Goal: Check status: Check status

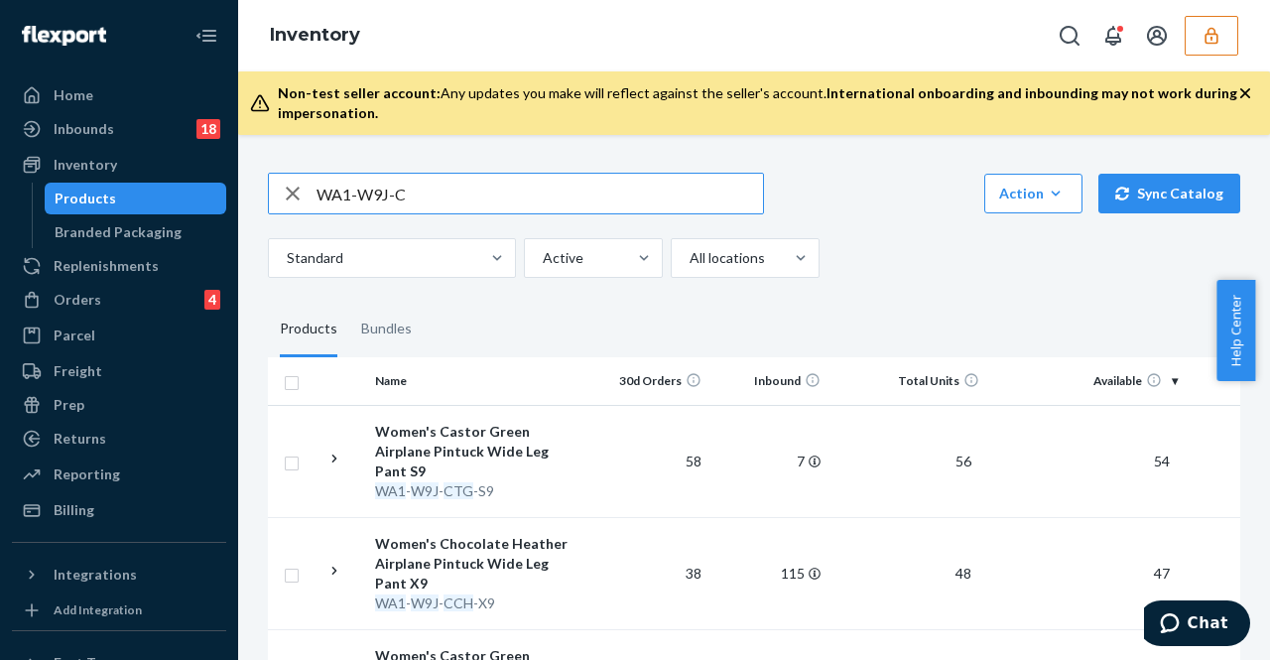
drag, startPoint x: 477, startPoint y: 194, endPoint x: 234, endPoint y: 213, distance: 243.8
click at [234, 213] on div "Home Inbounds 18 Shipping Plans Problems 18 Inventory Products Branded Packagin…" at bounding box center [635, 330] width 1270 height 660
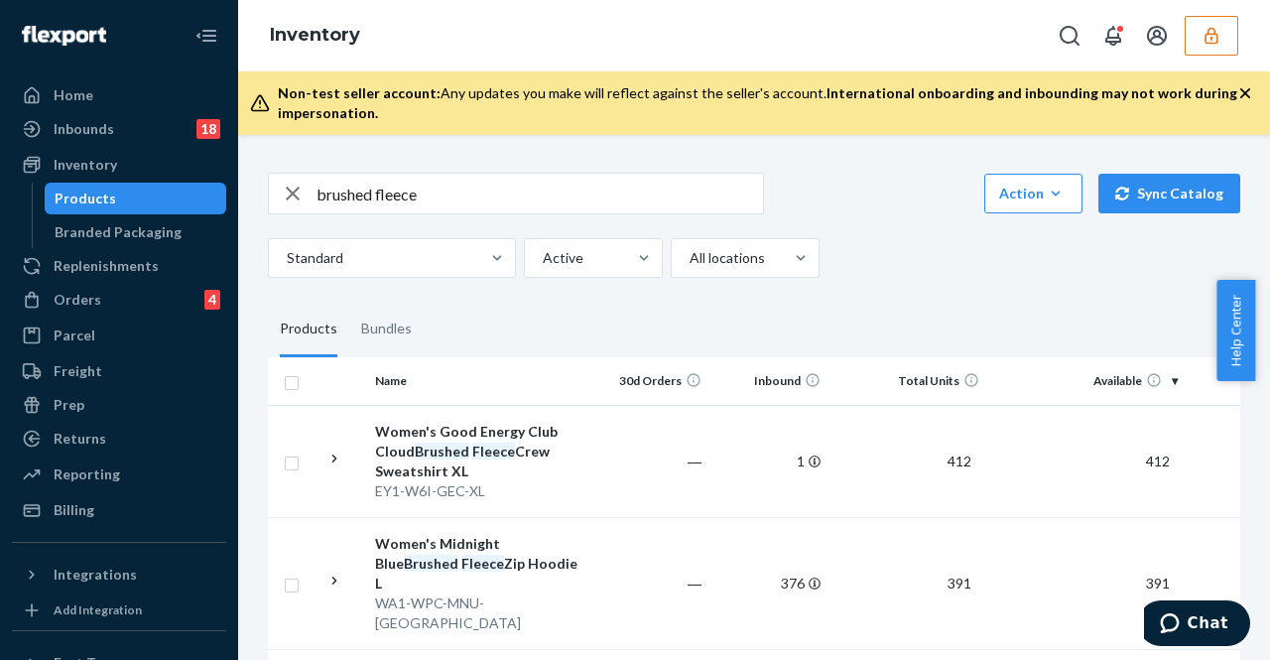
click at [446, 192] on input "brushed fleece" at bounding box center [539, 194] width 446 height 40
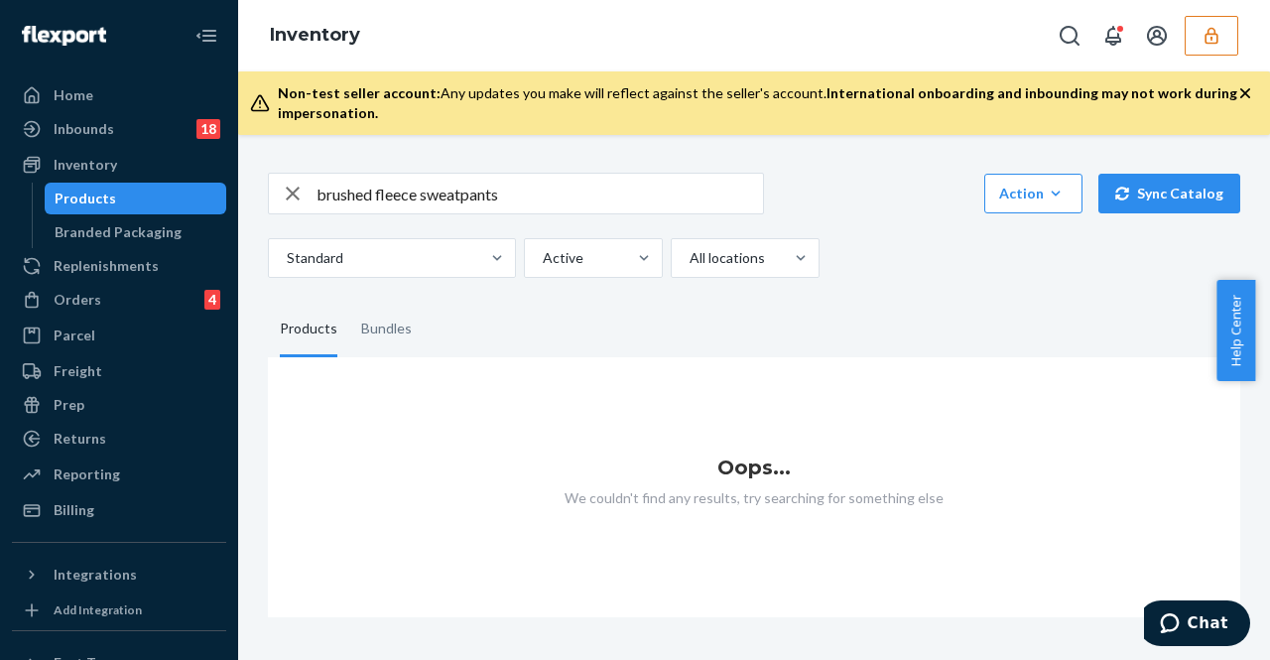
click at [507, 189] on input "brushed fleece sweatpants" at bounding box center [539, 194] width 446 height 40
type input "brushed fleece sweatpant"
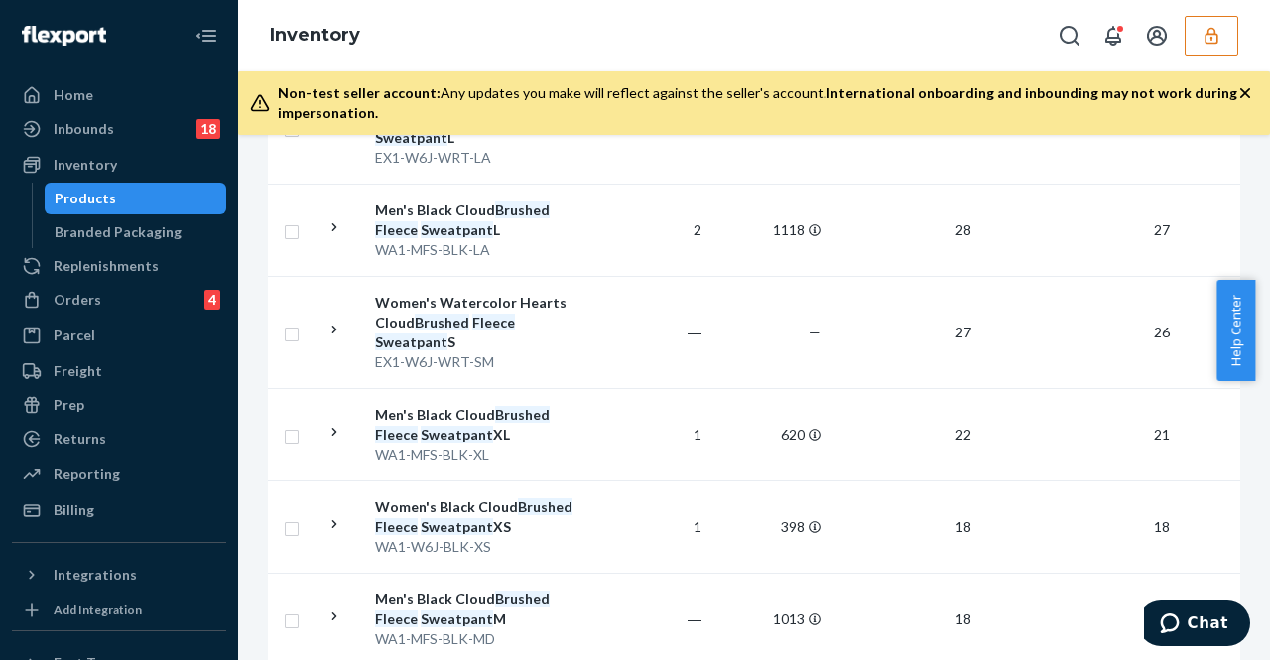
scroll to position [1190, 0]
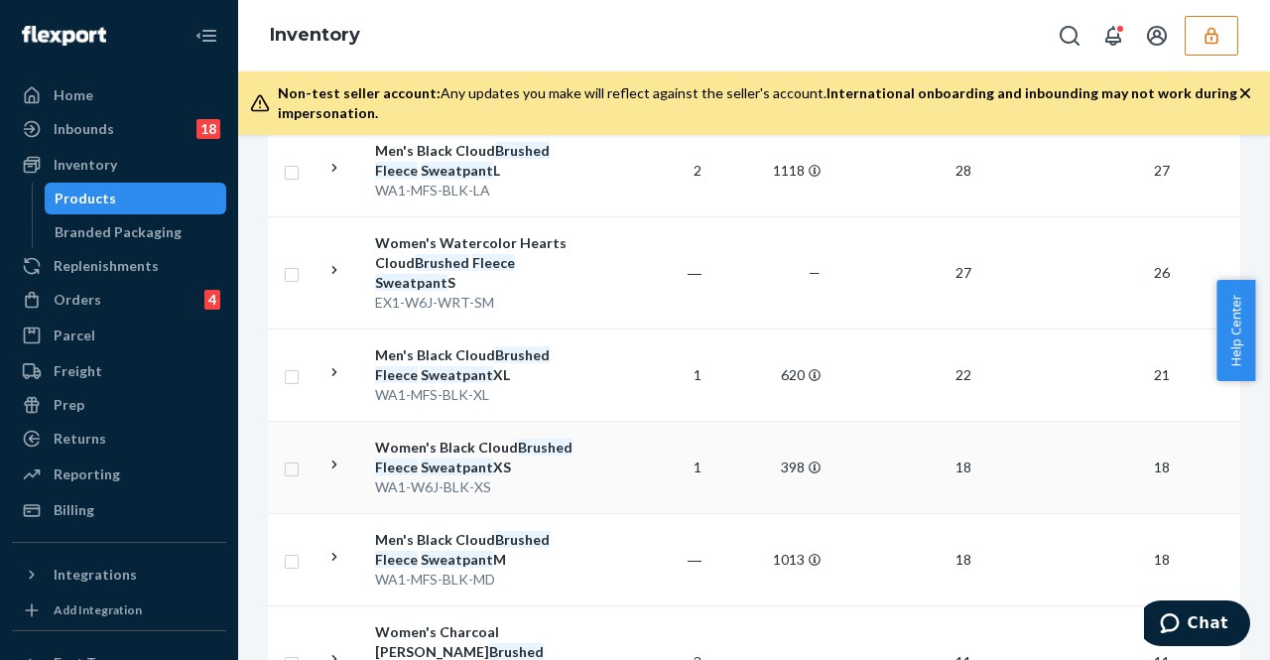
click at [618, 431] on td "1" at bounding box center [649, 467] width 119 height 92
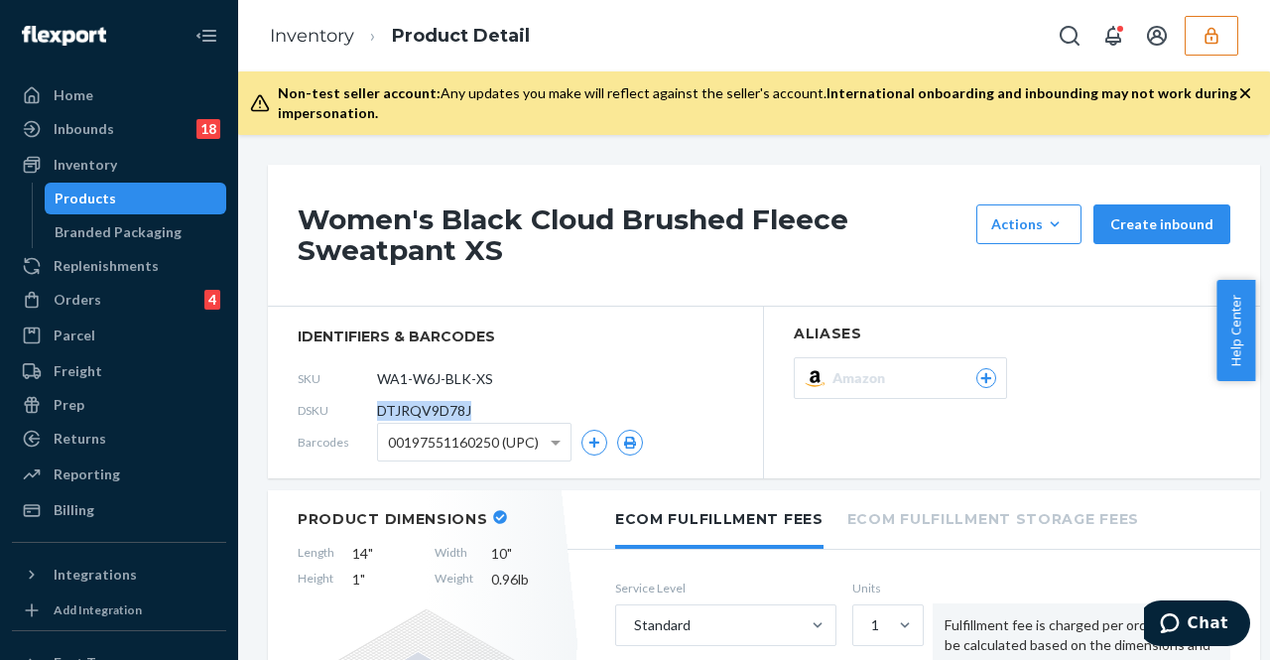
drag, startPoint x: 479, startPoint y: 416, endPoint x: 391, endPoint y: 406, distance: 88.8
click at [379, 417] on div "DSKU DTJRQV9D78J" at bounding box center [515, 411] width 435 height 32
copy span "DTJRQV9D78J"
click at [523, 374] on input "WA1-W6J-BLK-XS" at bounding box center [465, 379] width 155 height 38
click at [591, 401] on div "DSKU DTJRQV9D78J" at bounding box center [515, 411] width 435 height 32
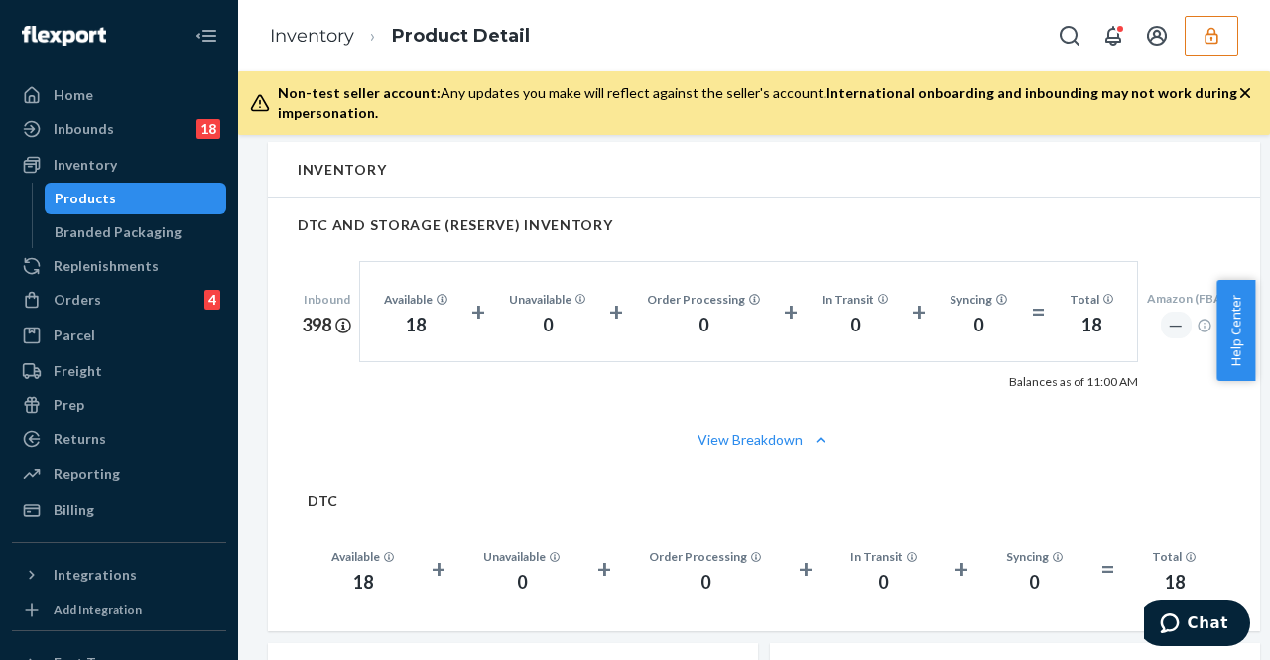
scroll to position [1190, 0]
